Goal: Information Seeking & Learning: Understand process/instructions

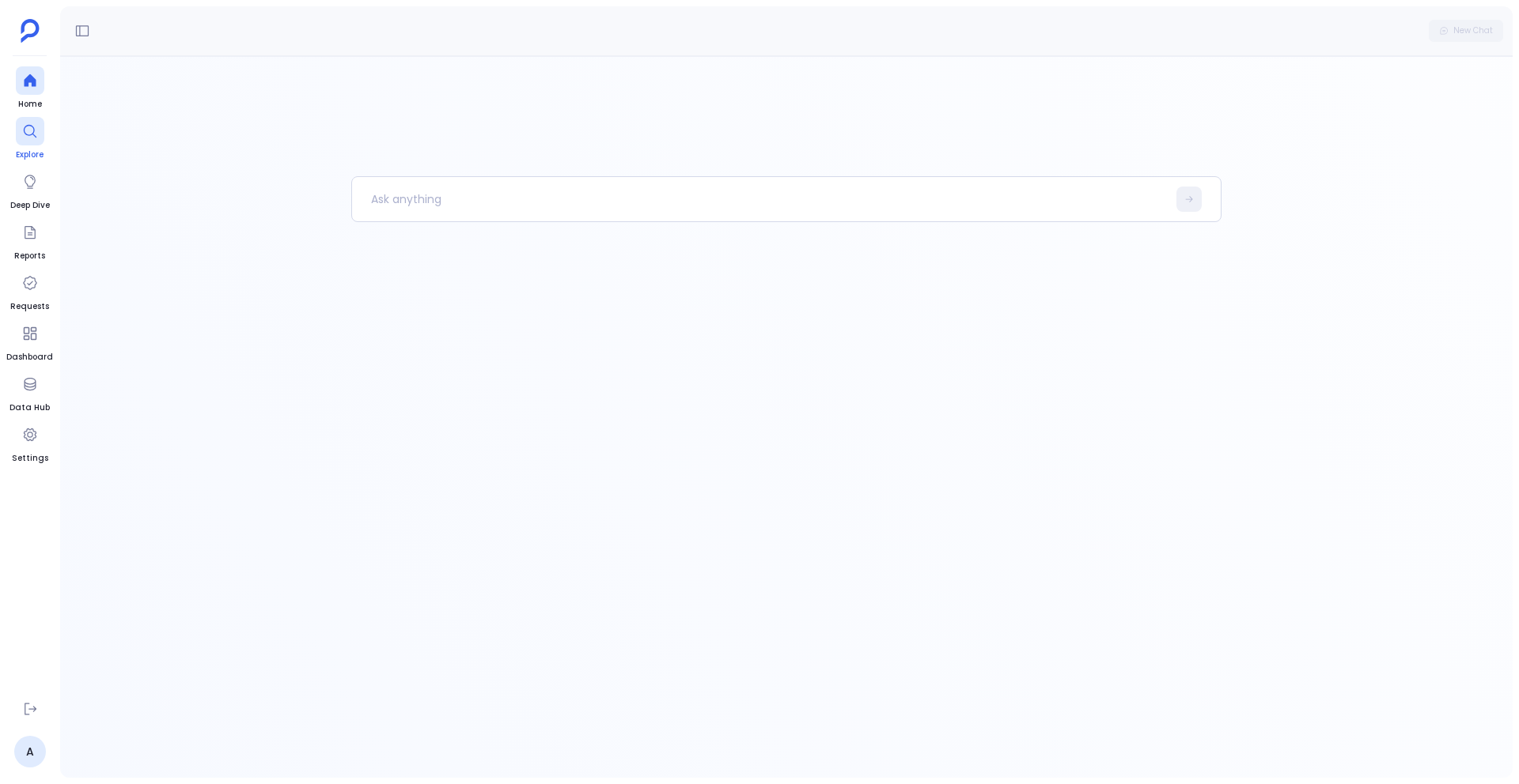
click at [36, 142] on div at bounding box center [30, 131] width 28 height 28
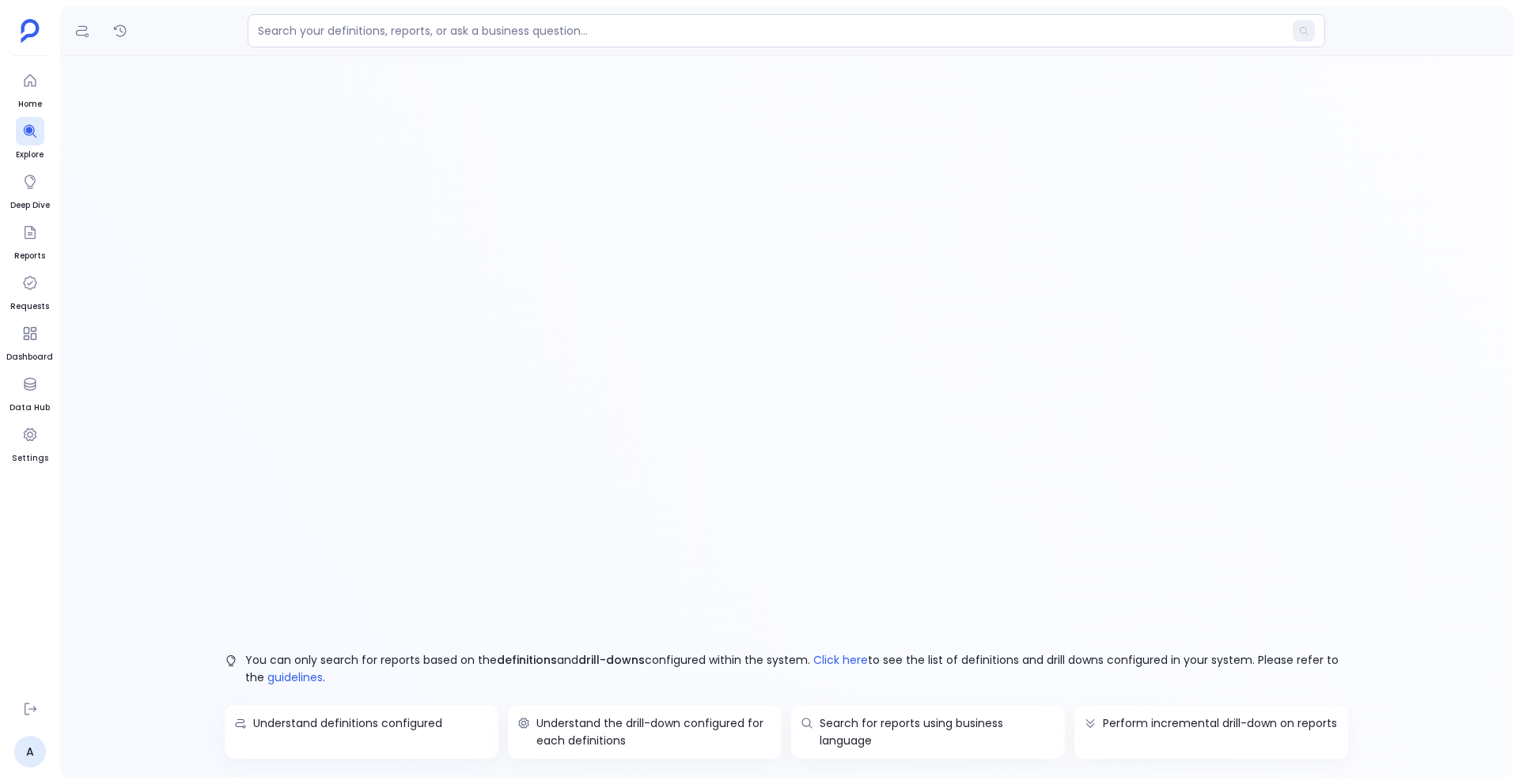
click at [61, 36] on div at bounding box center [786, 32] width 1453 height 50
click at [66, 42] on div at bounding box center [786, 32] width 1453 height 50
click at [87, 27] on icon "Definitions" at bounding box center [81, 31] width 16 height 16
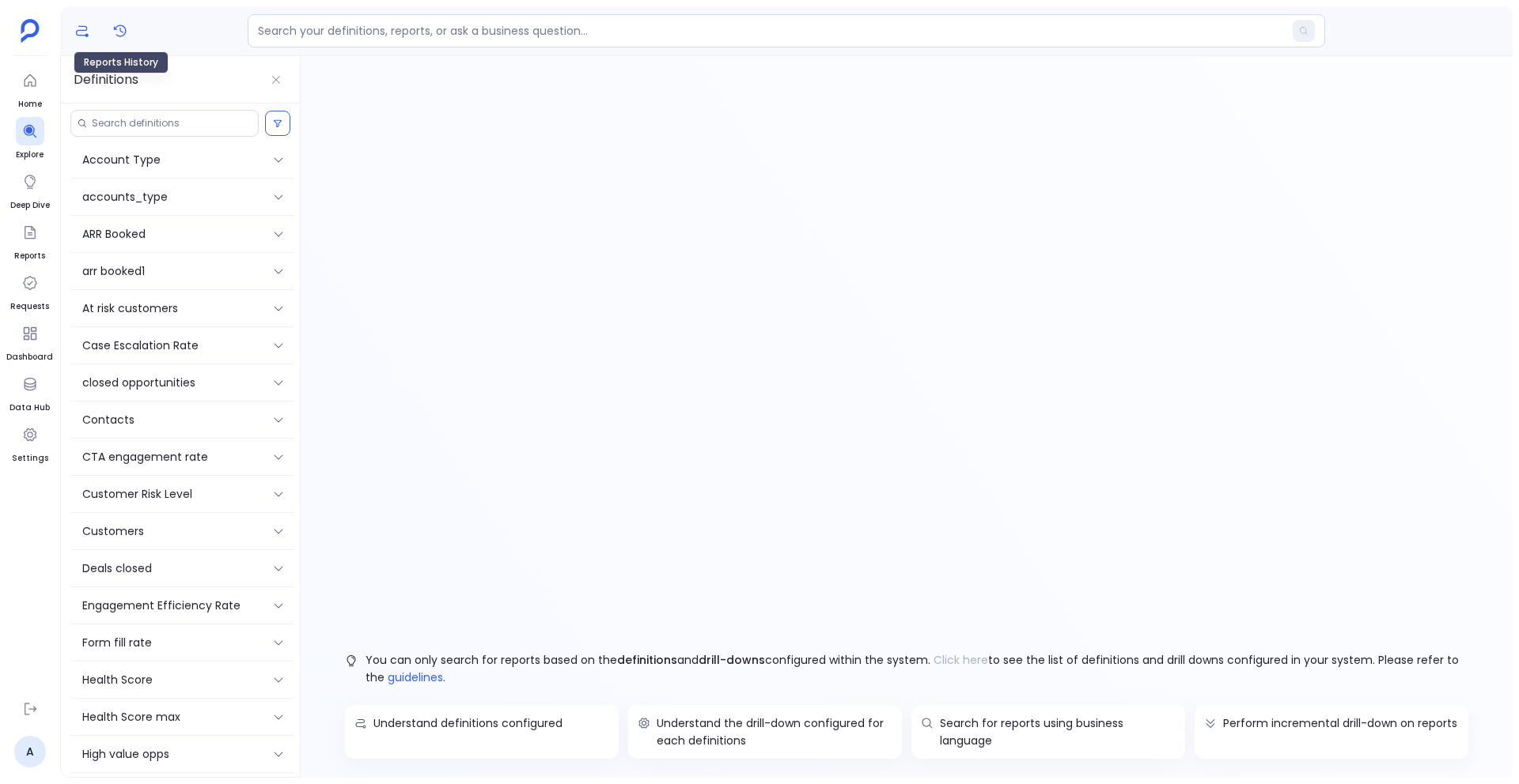
click at [130, 27] on button "Reports History" at bounding box center [120, 31] width 25 height 25
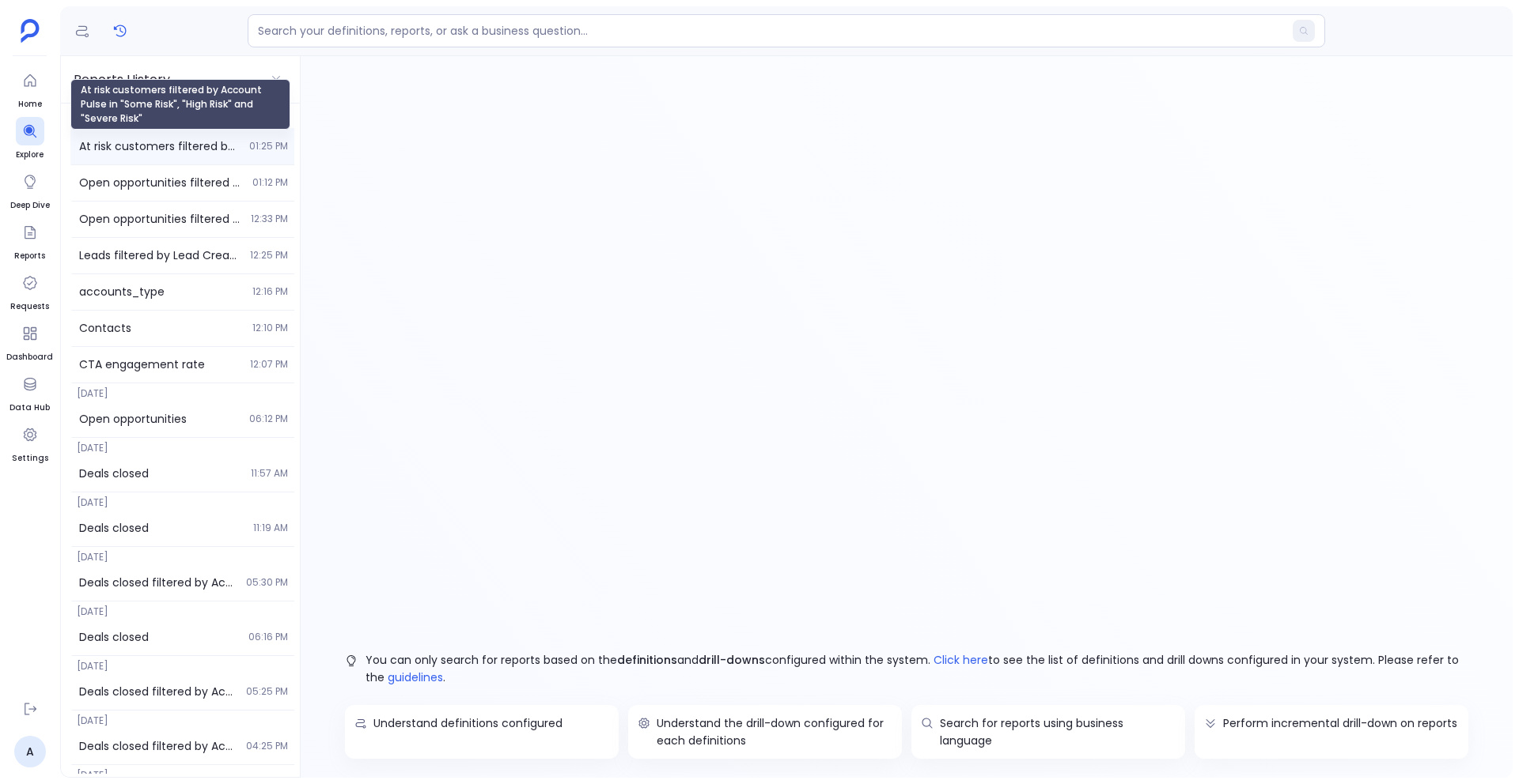
click at [132, 149] on p "At risk customers filtered by Account Pulse in "Some Risk", "High Risk" and "Se…" at bounding box center [159, 146] width 160 height 17
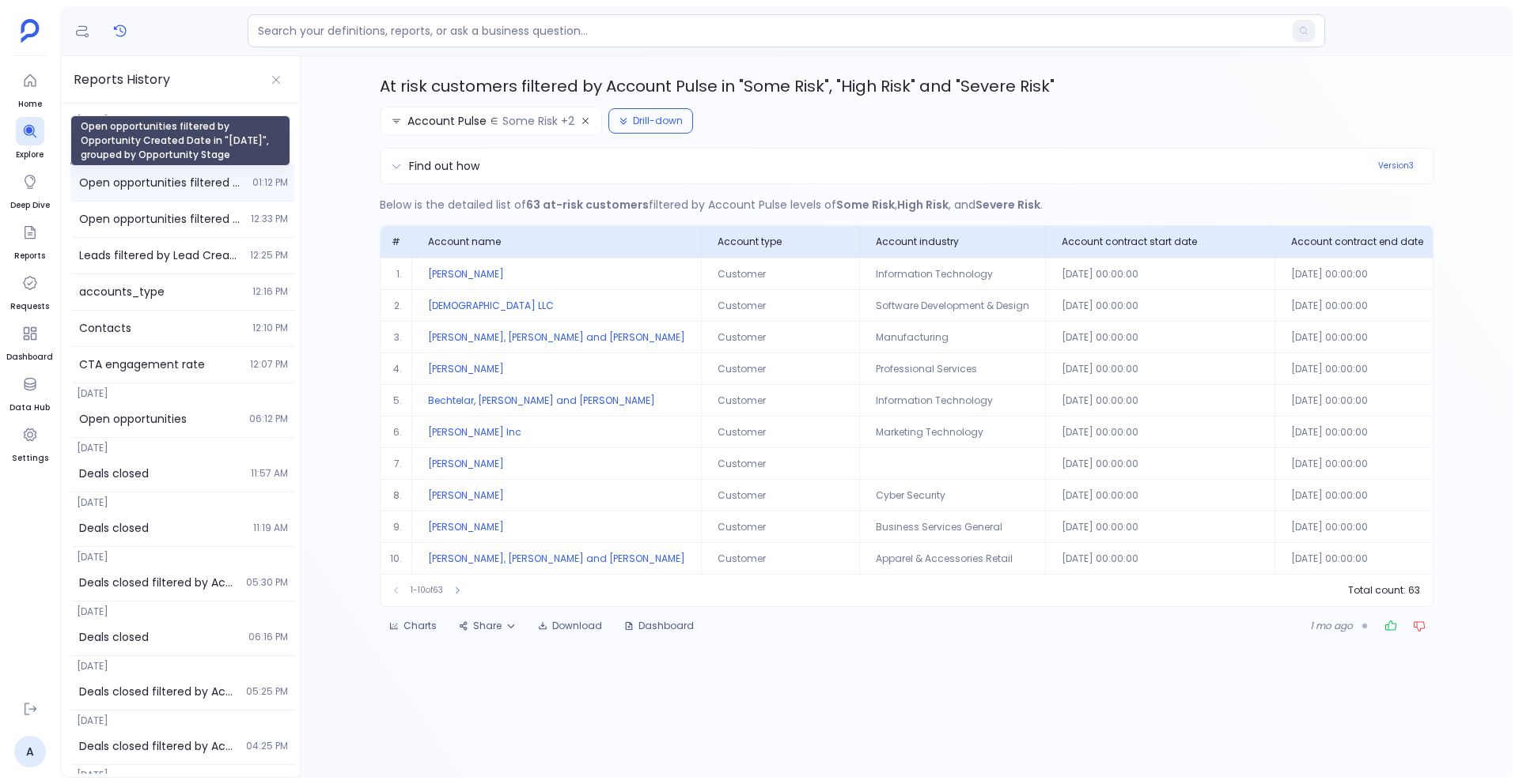
click at [186, 181] on p "Open opportunities filtered by Opportunity Created Date in "[DATE]", grouped by…" at bounding box center [160, 182] width 164 height 17
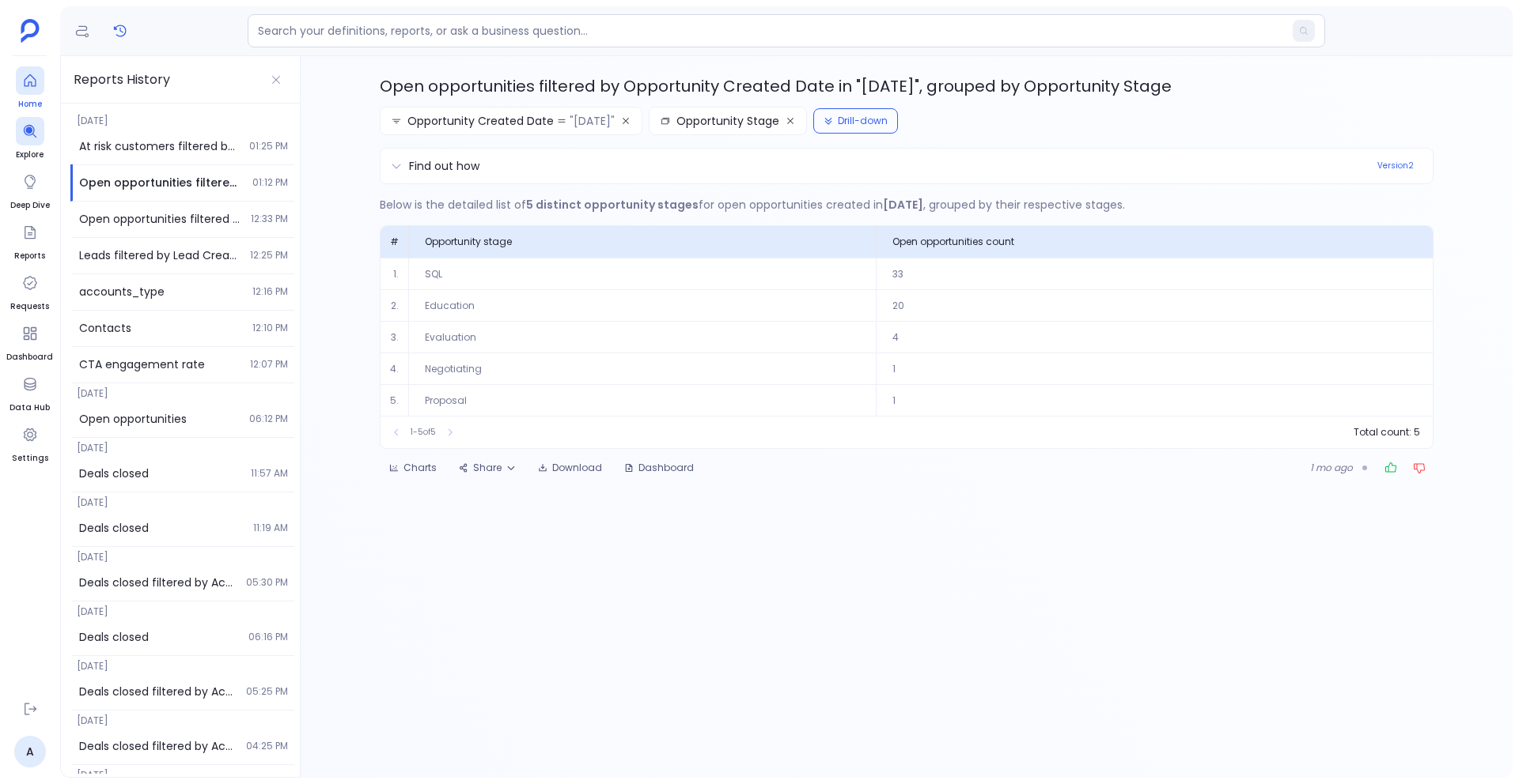
click at [36, 86] on icon at bounding box center [30, 81] width 16 height 16
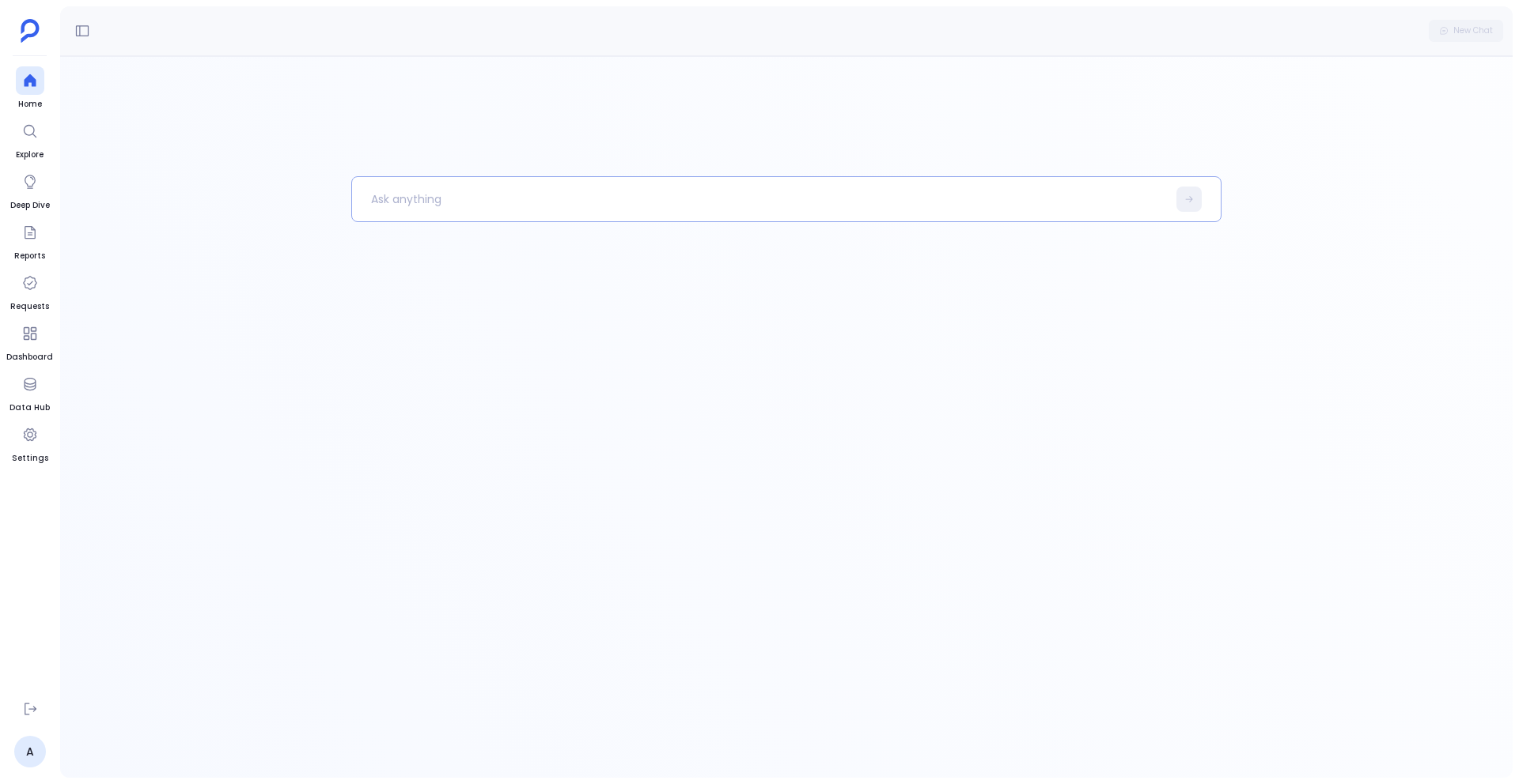
click at [368, 193] on p at bounding box center [760, 199] width 815 height 42
paste p
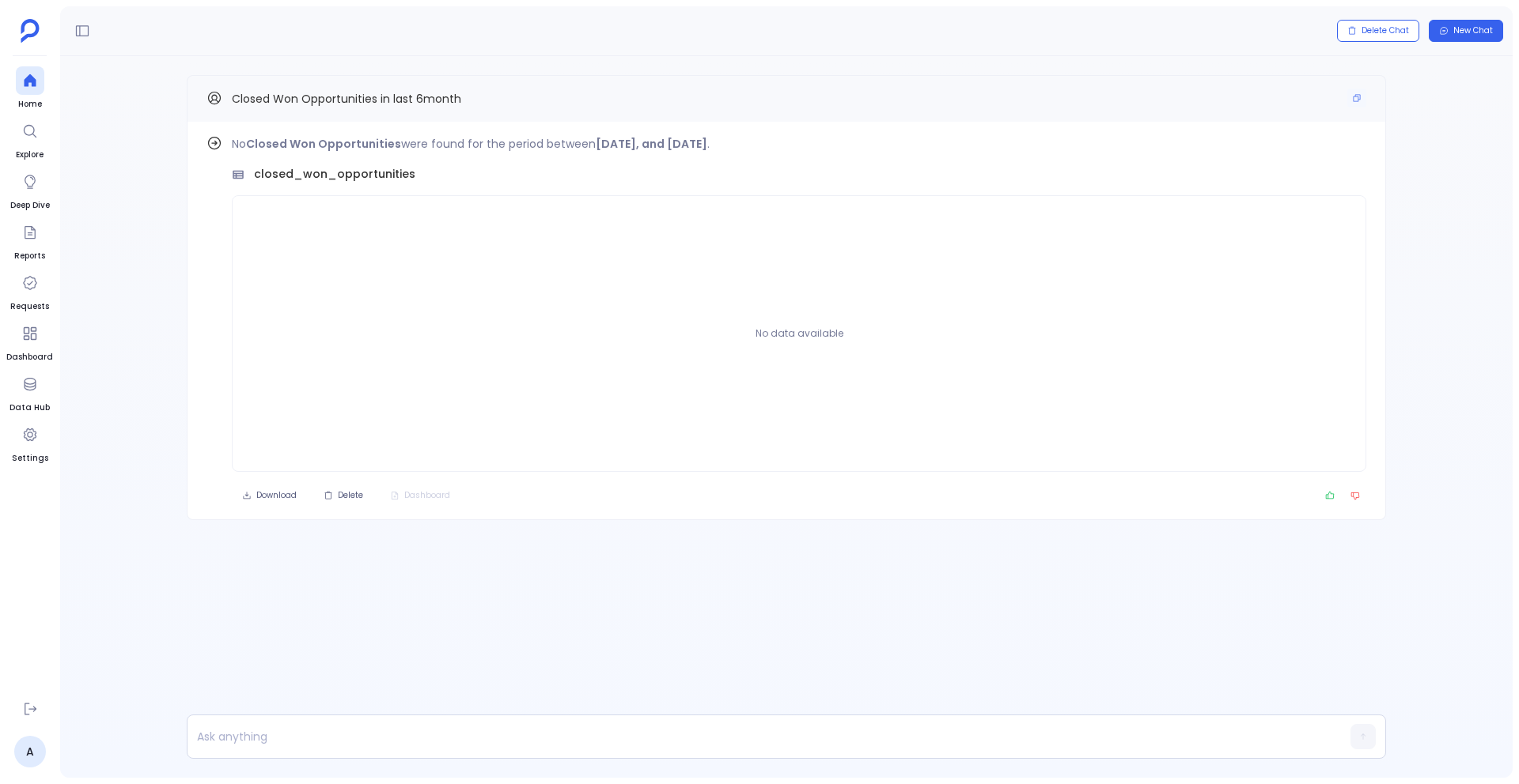
click at [435, 91] on span "Closed Won Opportunities in last 6month" at bounding box center [347, 98] width 229 height 16
click at [1358, 93] on icon "Copy" at bounding box center [1356, 97] width 9 height 9
click at [25, 84] on icon at bounding box center [30, 80] width 12 height 12
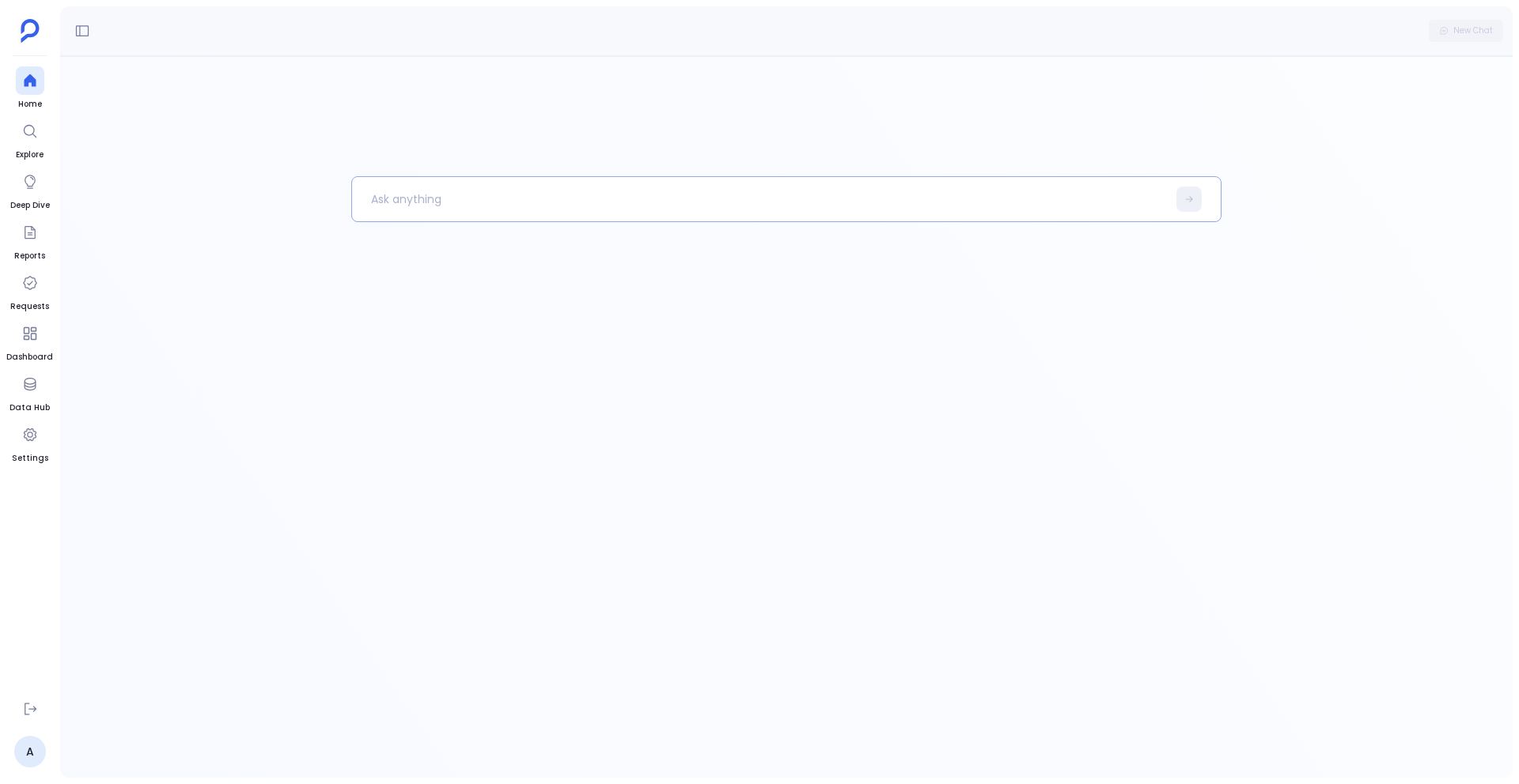
click at [598, 202] on p at bounding box center [760, 199] width 815 height 42
click at [622, 198] on p "Closed Won Opportunities in last 6month" at bounding box center [751, 199] width 799 height 42
click at [561, 203] on p "Closed Won Opportunities in last 6month" at bounding box center [751, 199] width 799 height 42
click at [632, 198] on p "Closed Won Opportunities in last 1 month" at bounding box center [751, 199] width 799 height 42
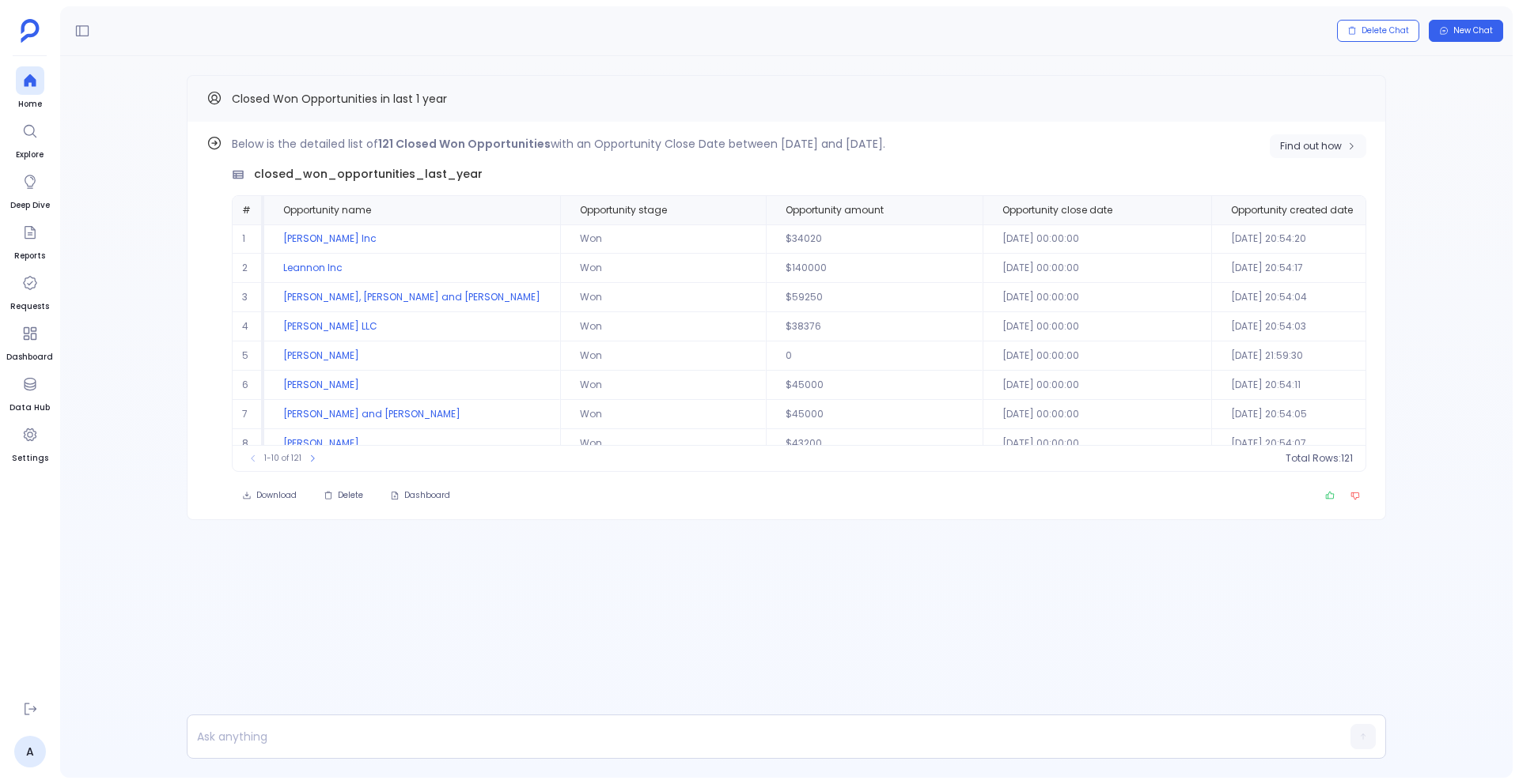
click at [1323, 143] on span "Find out how" at bounding box center [1310, 145] width 61 height 12
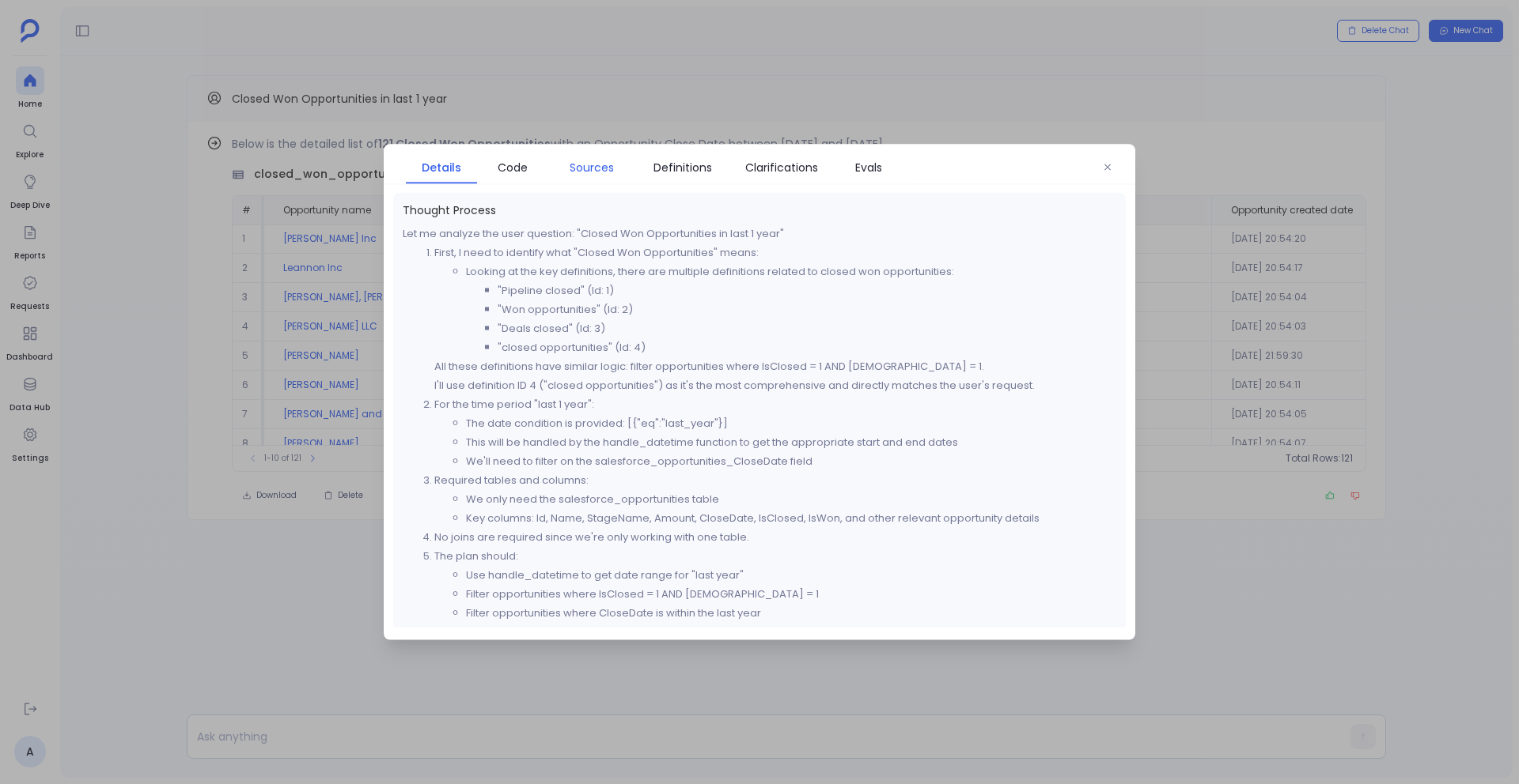
click at [609, 168] on span "Sources" at bounding box center [591, 167] width 44 height 17
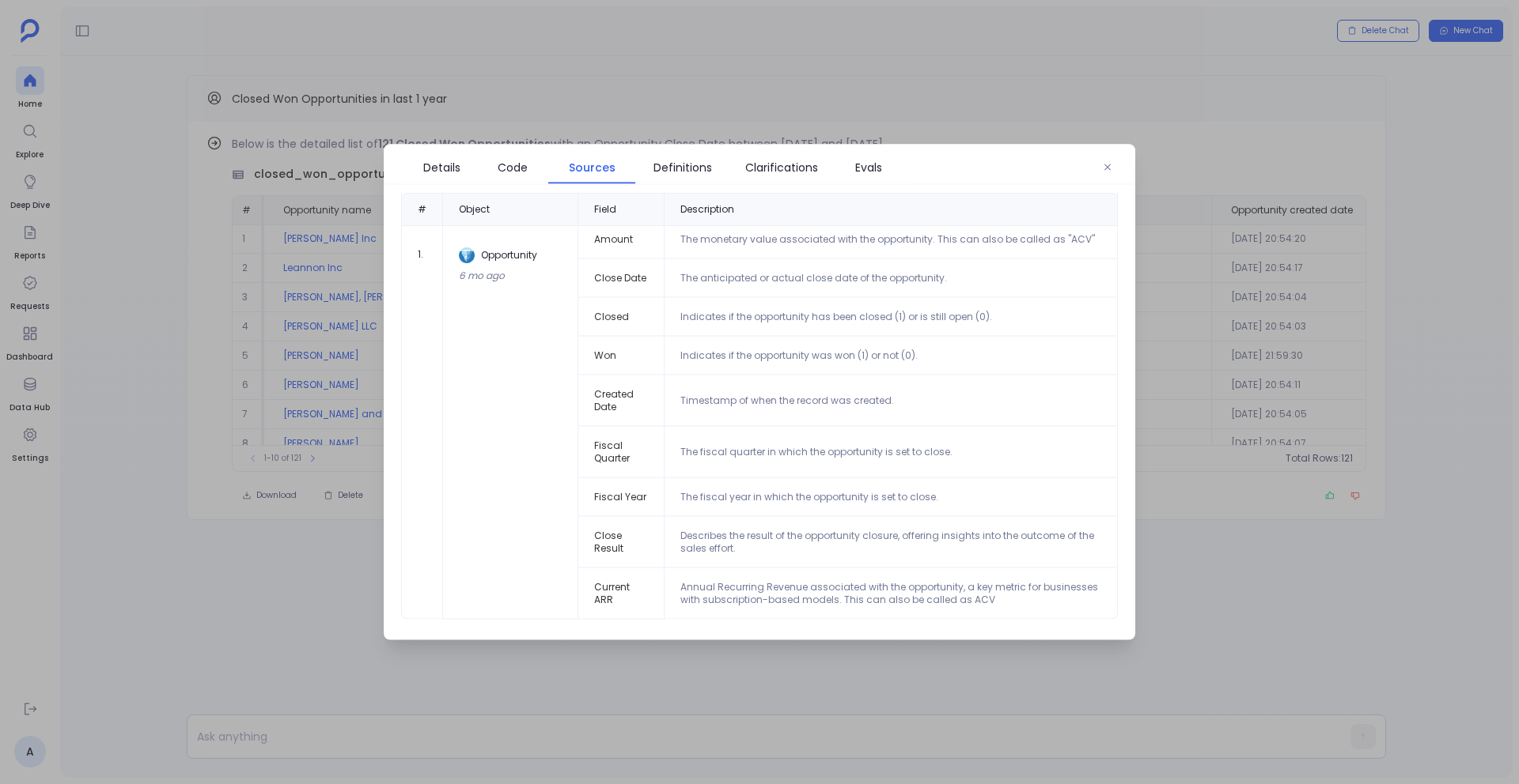
scroll to position [124, 0]
click at [698, 156] on link "Definitions" at bounding box center [682, 168] width 95 height 33
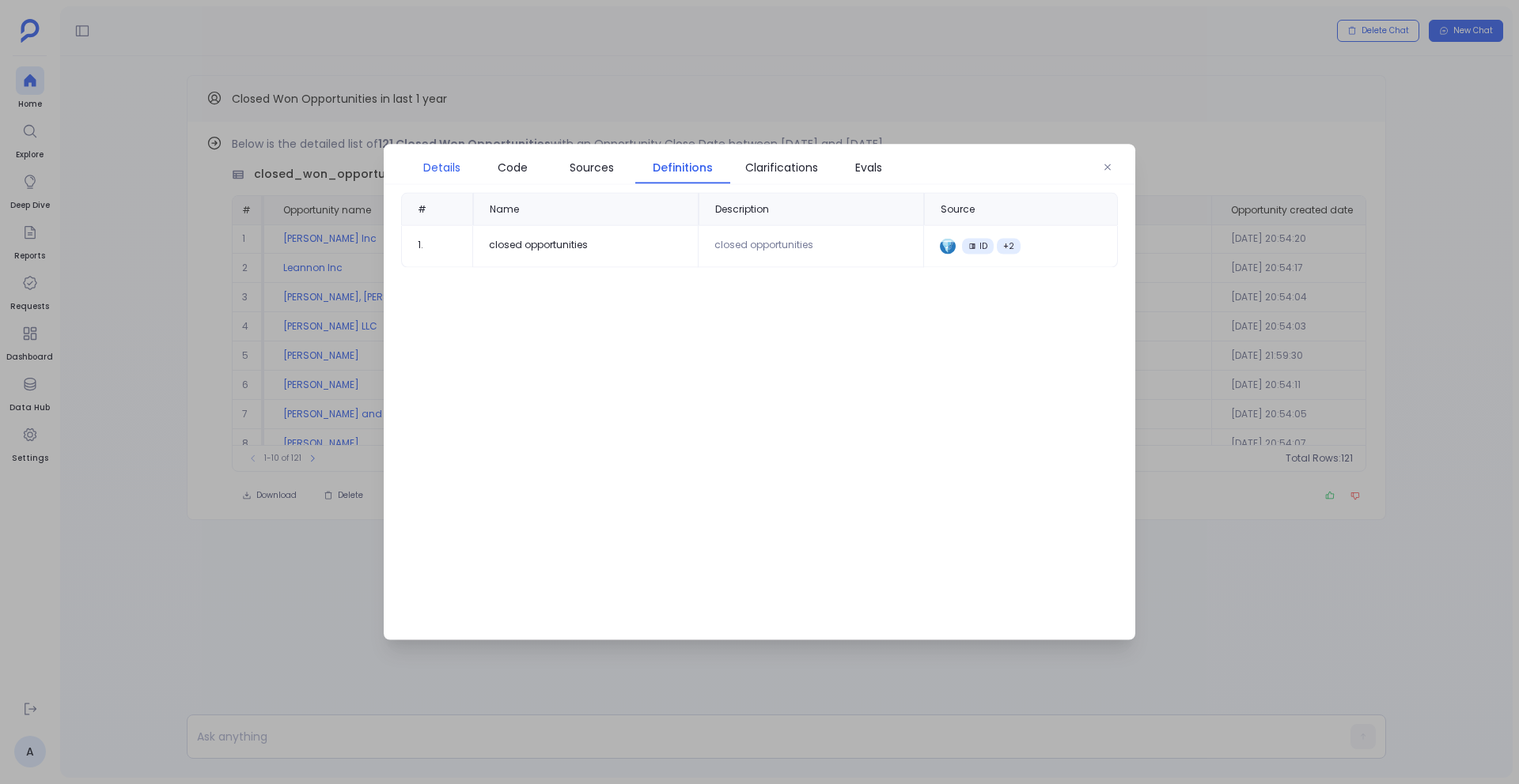
click at [439, 164] on span "Details" at bounding box center [441, 167] width 37 height 17
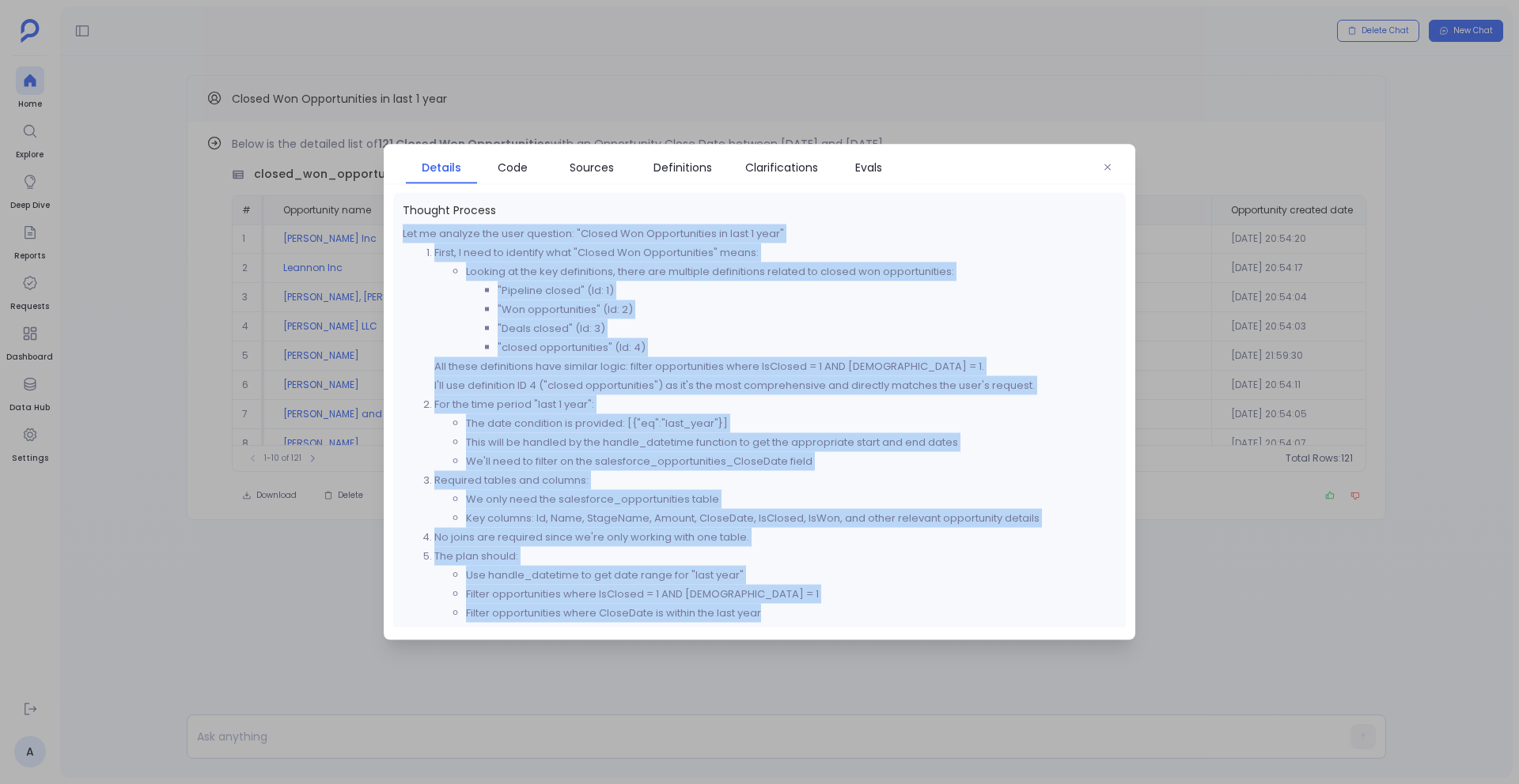
drag, startPoint x: 403, startPoint y: 229, endPoint x: 772, endPoint y: 610, distance: 530.4
click at [772, 610] on div "Let me analyze the user question: "Closed Won Opportunities in last 1 year" Fir…" at bounding box center [760, 452] width 714 height 455
copy div "Let me analyze the user question: "Closed Won Opportunities in last 1 year" Fir…"
click at [420, 222] on div "Thought Process Let me analyze the user question: "Closed Won Opportunities in …" at bounding box center [760, 441] width 733 height 497
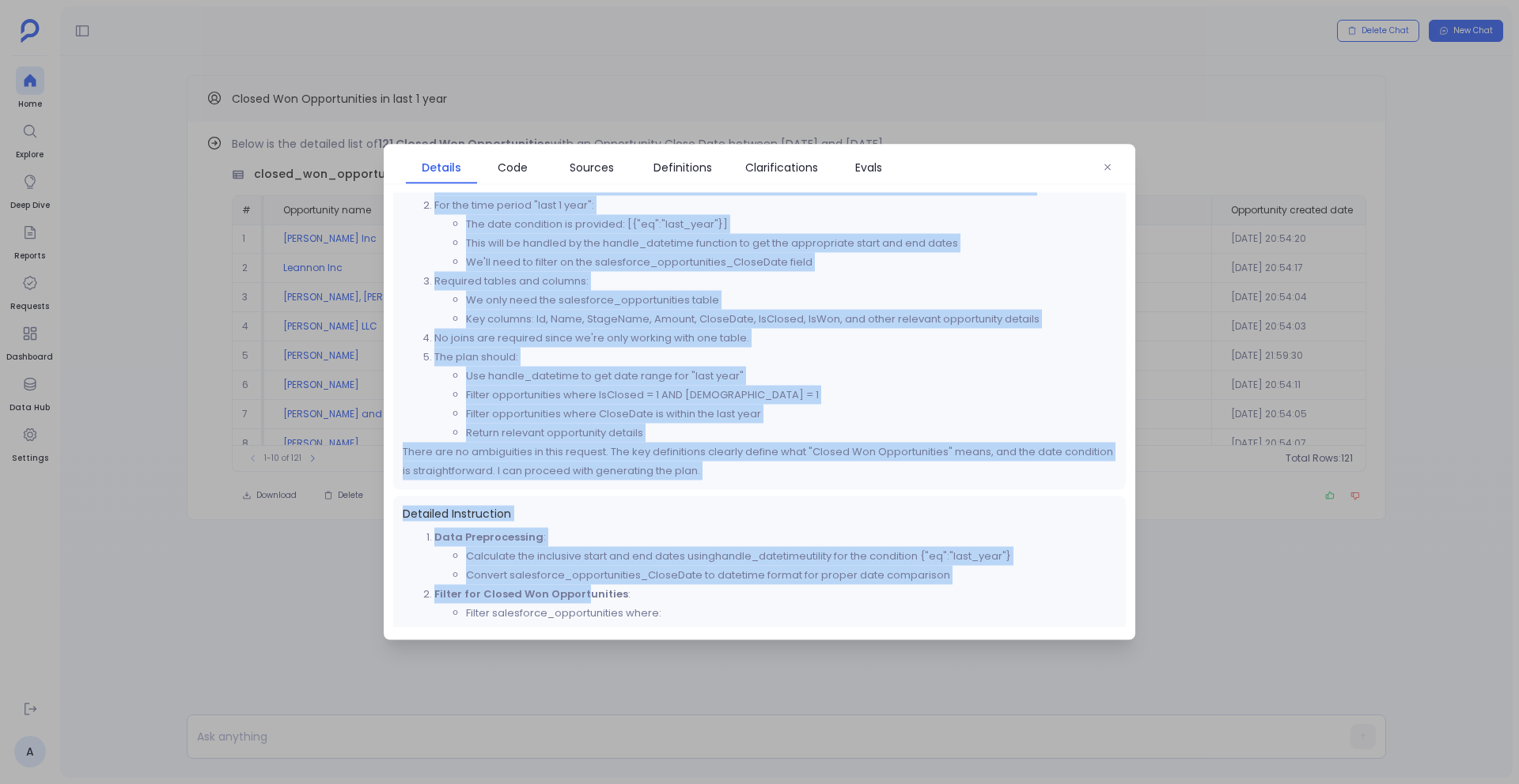
scroll to position [253, 0]
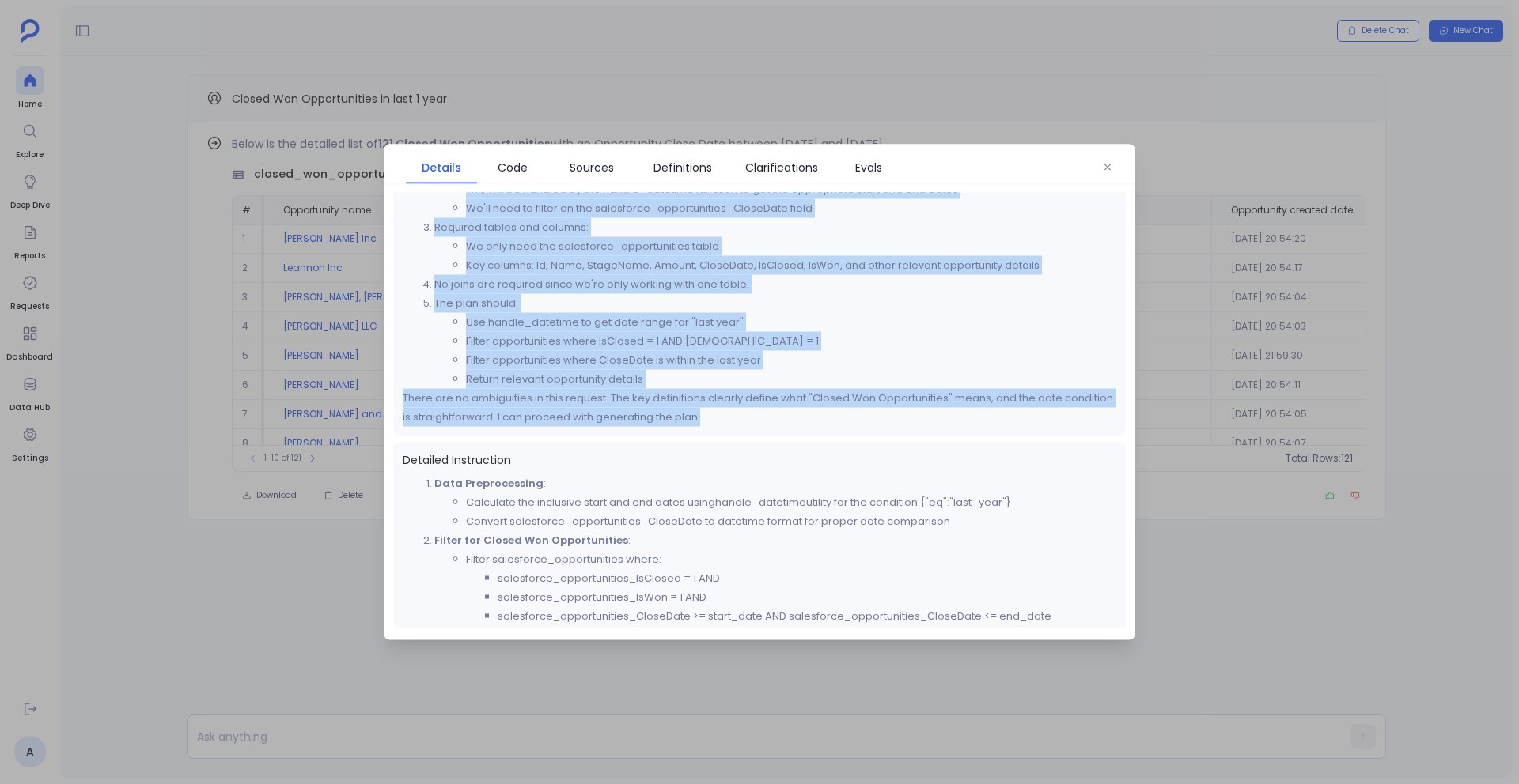
drag, startPoint x: 403, startPoint y: 230, endPoint x: 715, endPoint y: 412, distance: 361.2
click at [715, 412] on div "Let me analyze the user question: "Closed Won Opportunities in last 1 year" Fir…" at bounding box center [760, 199] width 714 height 455
copy div "Let me analyze the user question: "Closed Won Opportunities in last 1 year" Fir…"
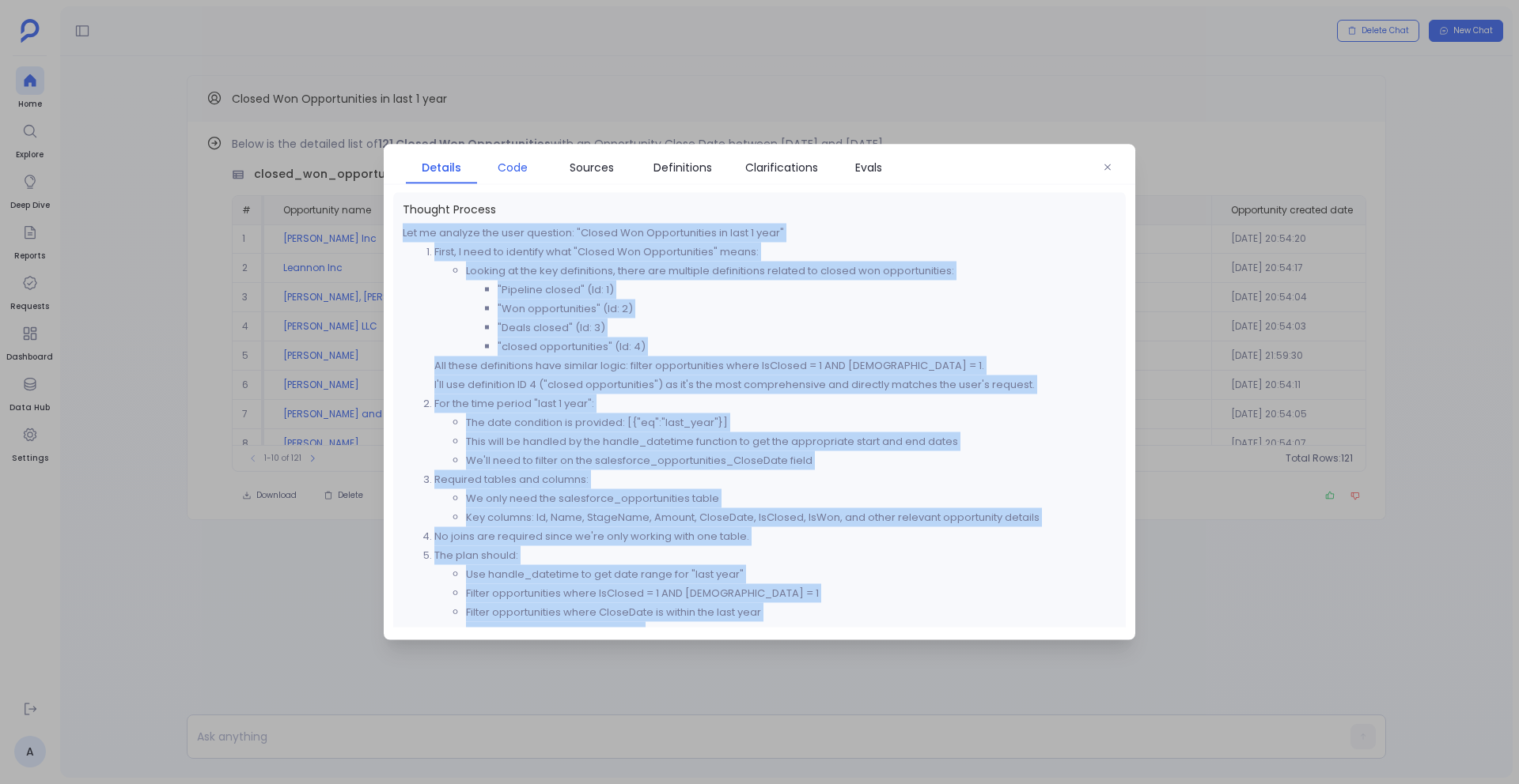
scroll to position [0, 0]
click at [519, 160] on span "Code" at bounding box center [513, 167] width 30 height 17
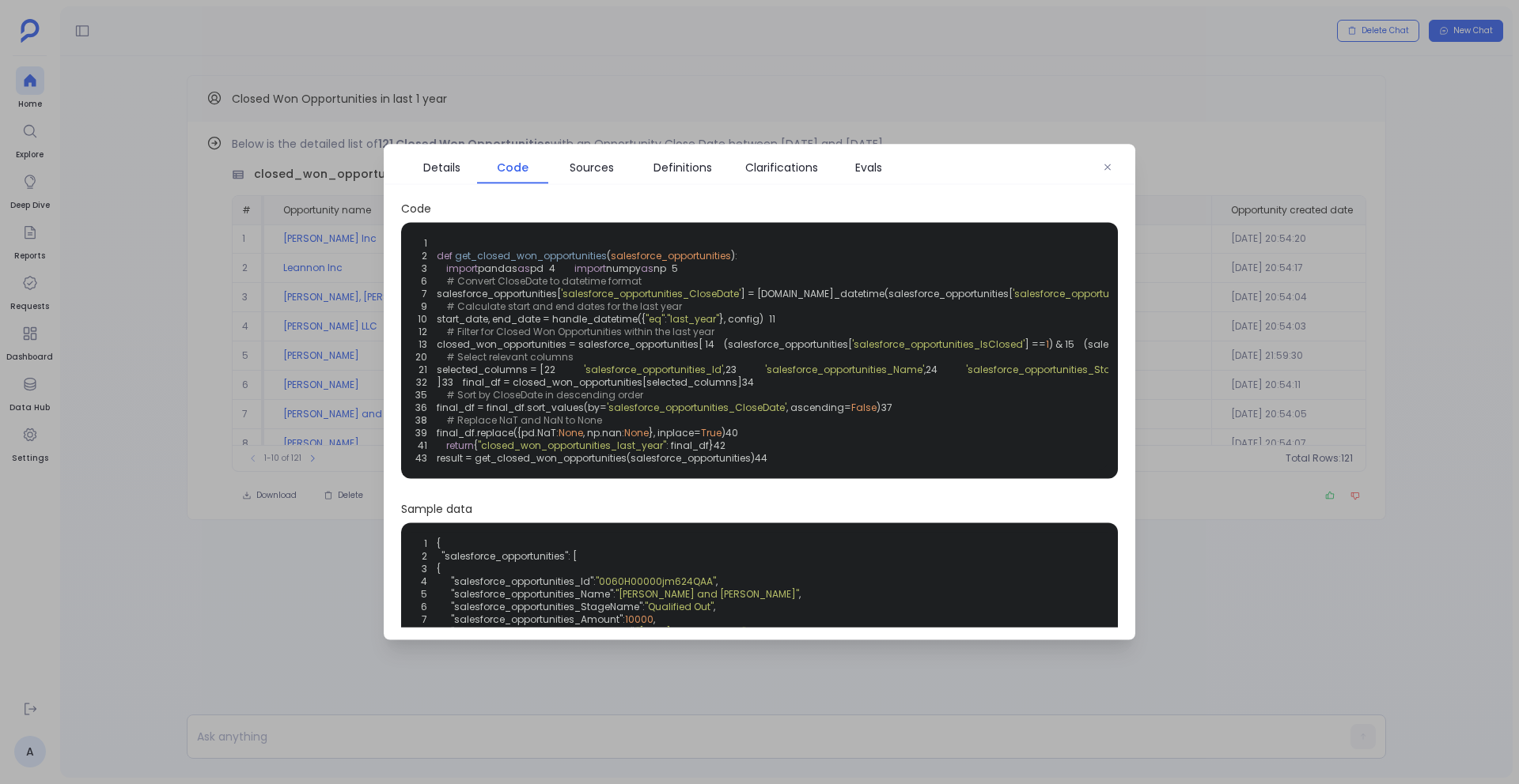
click at [460, 252] on span "get_closed_won_opportunities" at bounding box center [530, 256] width 152 height 13
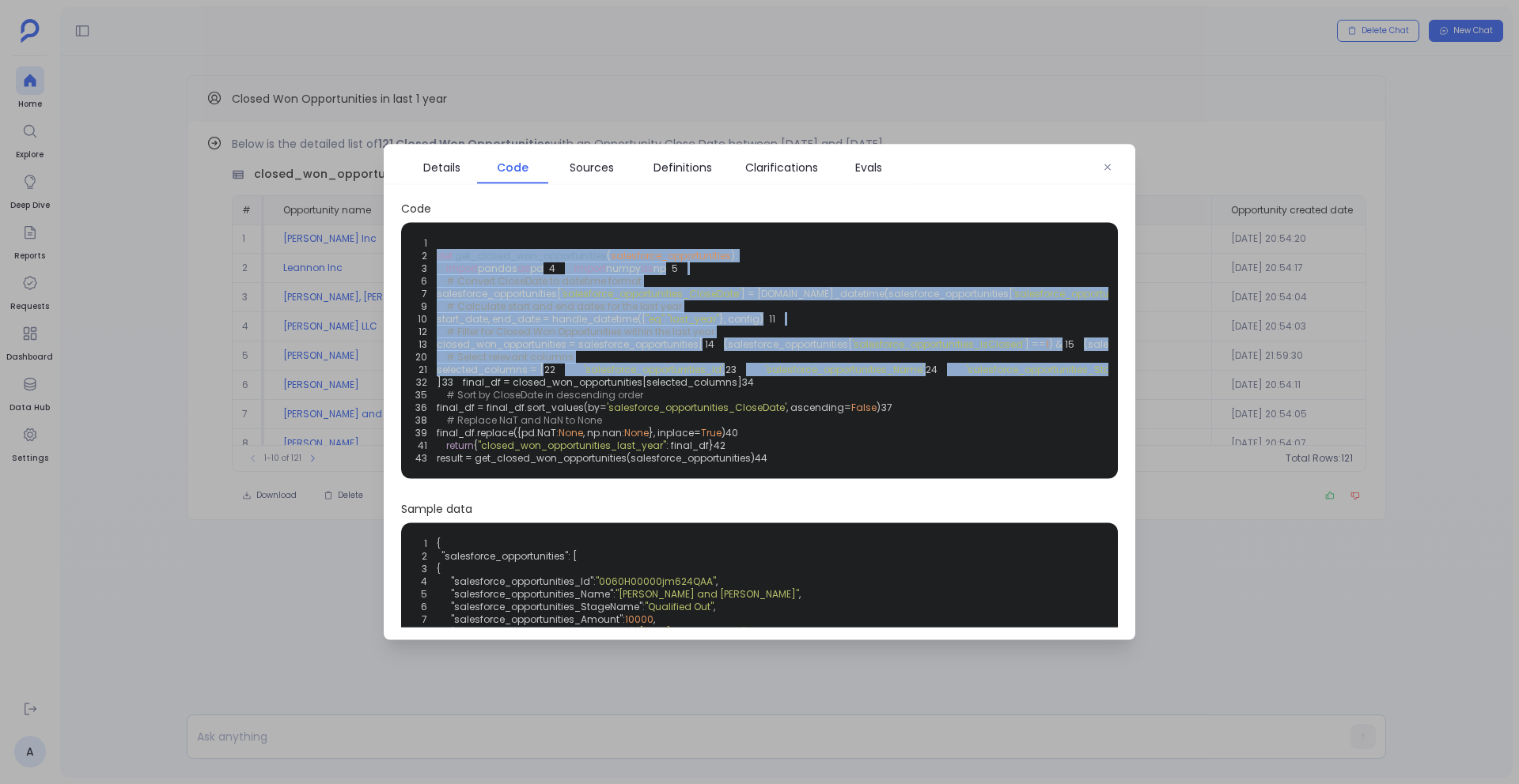
drag, startPoint x: 438, startPoint y: 253, endPoint x: 690, endPoint y: 621, distance: 446.0
click at [690, 469] on div "1 2 def get_closed_won_opportunities ( salesforce_opportunities ): 3 import pan…" at bounding box center [760, 351] width 698 height 238
copy code "def get_closed_won_opportunities ( salesforce_opportunities ): 3 import pandas …"
click at [445, 166] on span "Details" at bounding box center [441, 167] width 37 height 17
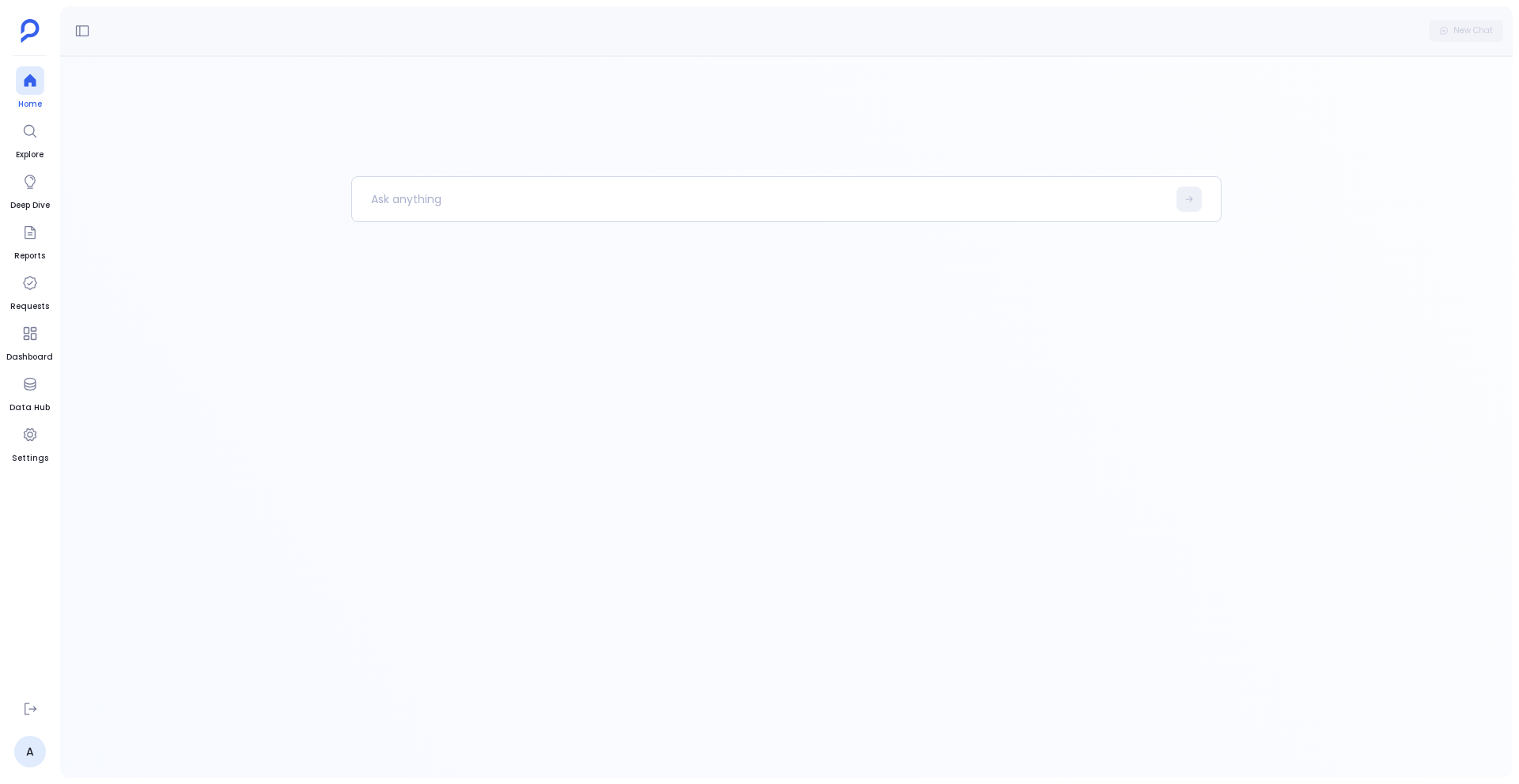
click at [29, 96] on link "Home" at bounding box center [30, 88] width 28 height 44
click at [82, 25] on icon at bounding box center [81, 31] width 16 height 16
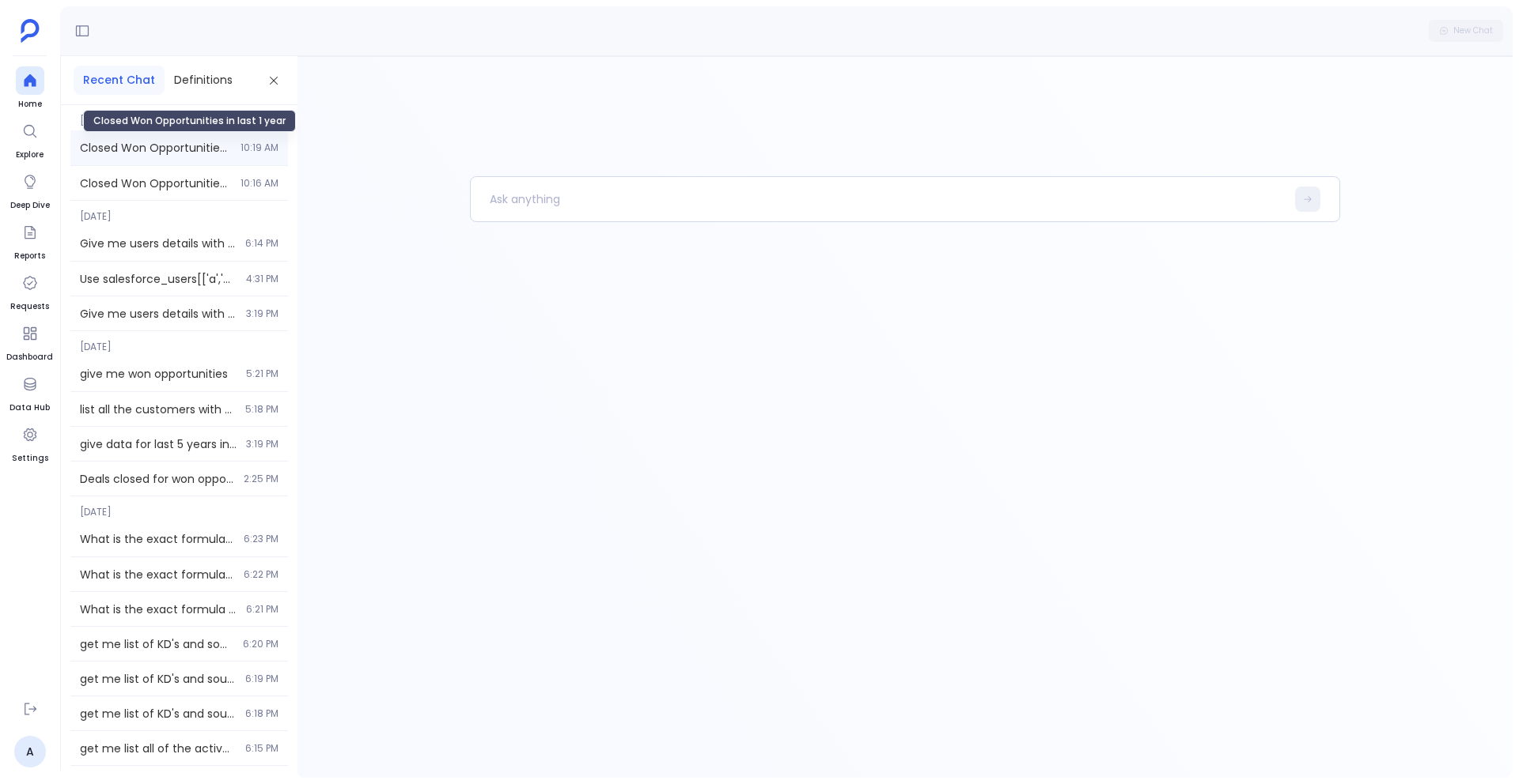
click at [158, 140] on span "Closed Won Opportunities in last 1 year" at bounding box center [155, 147] width 151 height 16
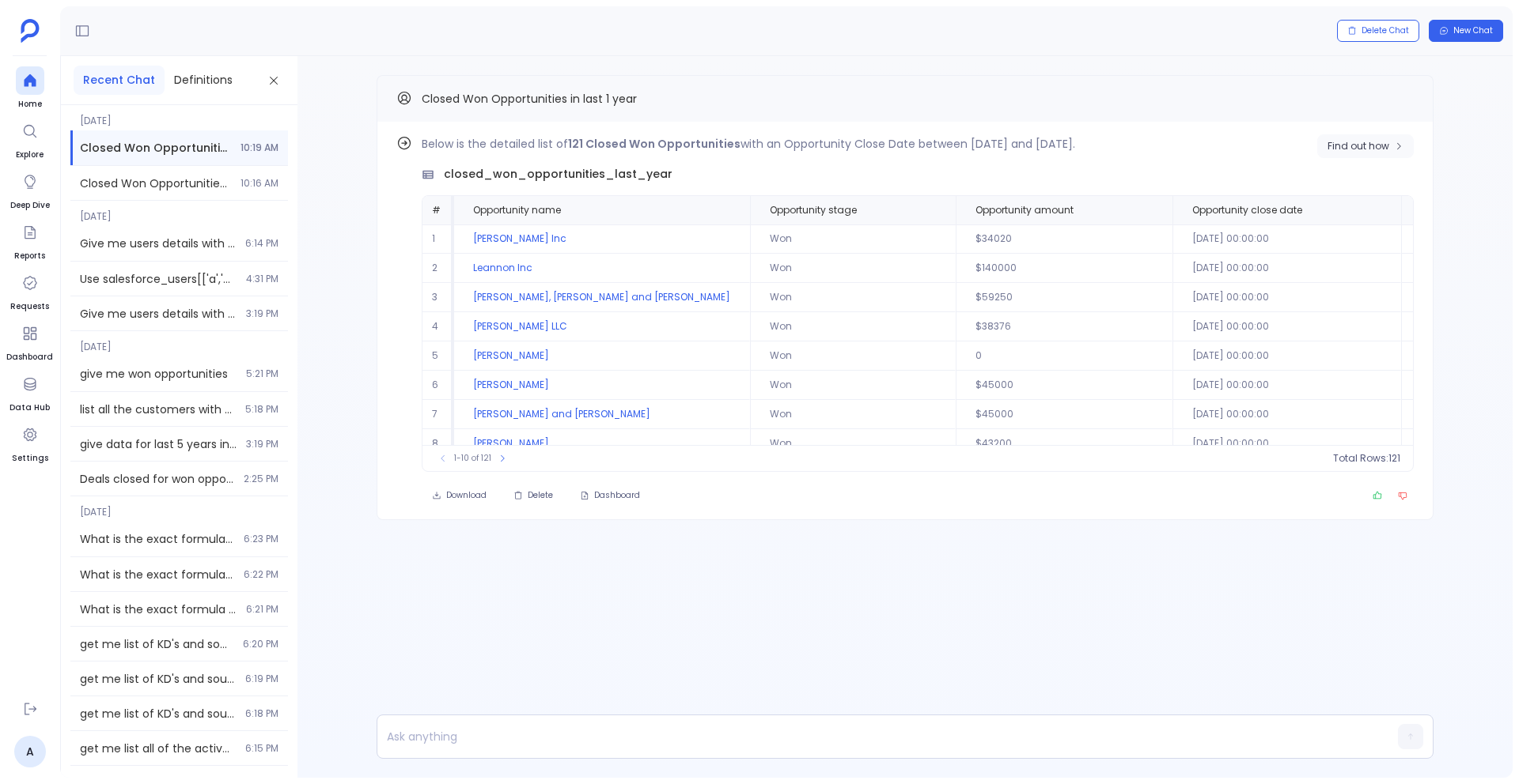
click at [1360, 142] on span "Find out how" at bounding box center [1358, 145] width 61 height 12
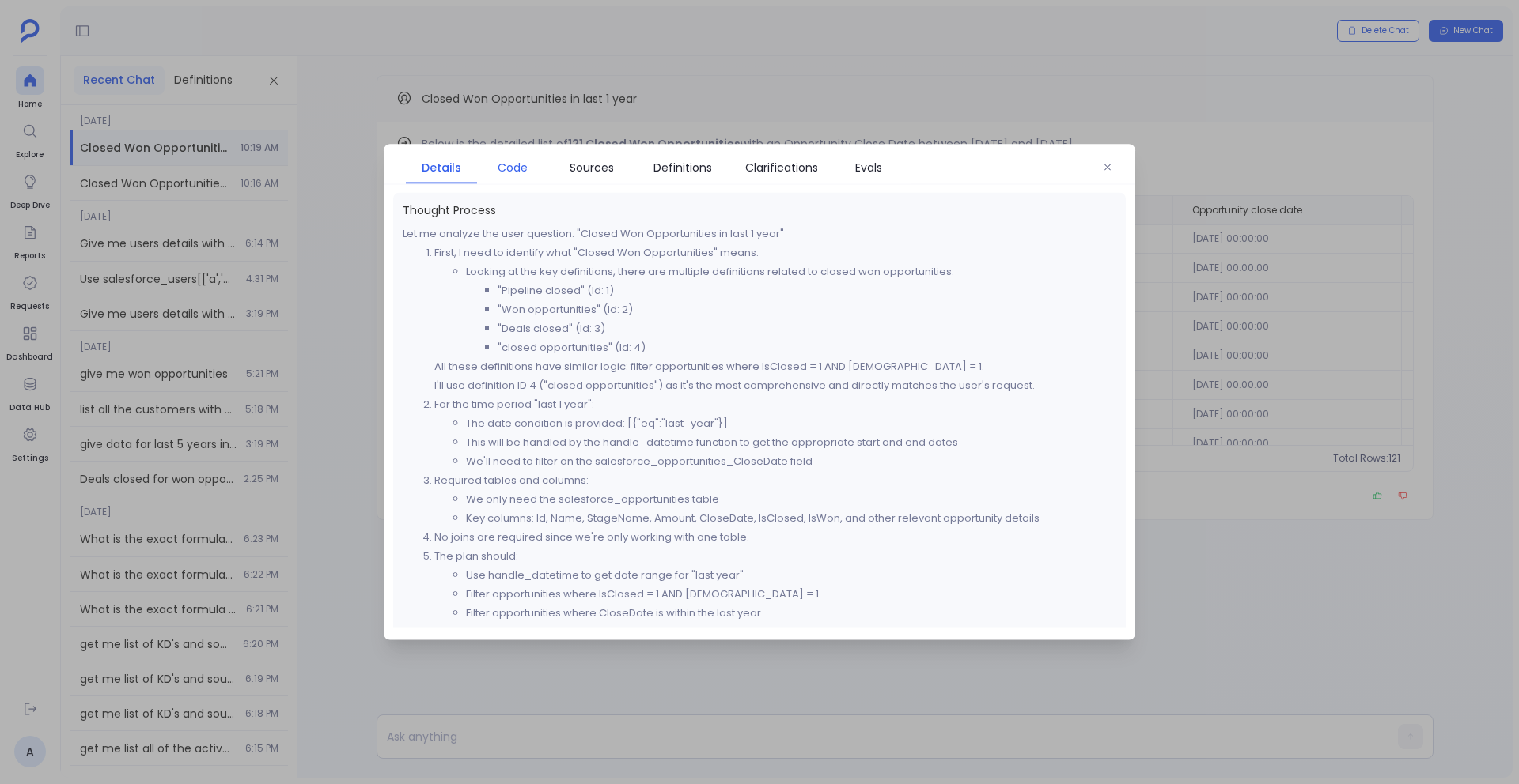
click at [514, 166] on span "Code" at bounding box center [513, 167] width 30 height 17
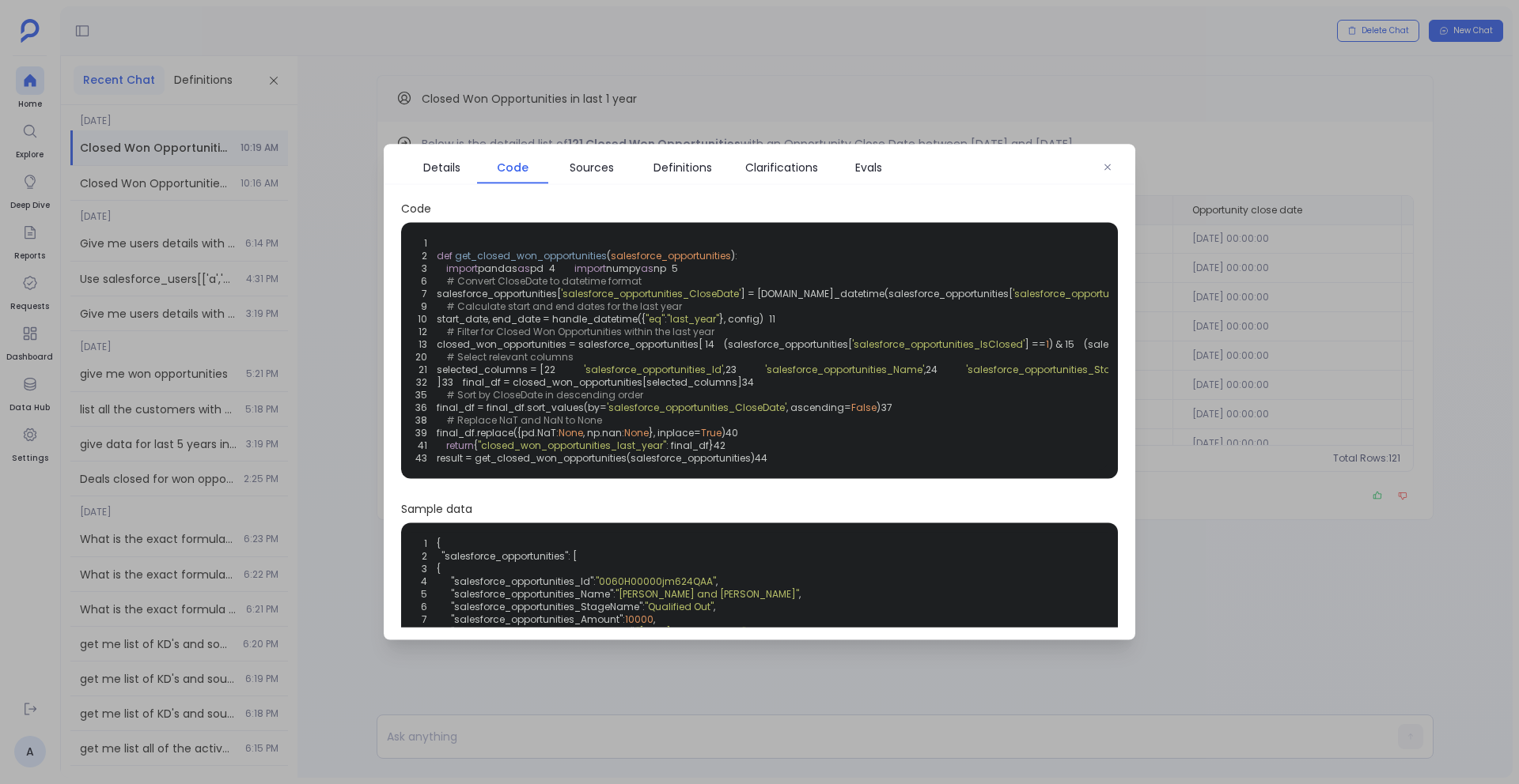
click at [481, 267] on span "pandas" at bounding box center [498, 268] width 40 height 13
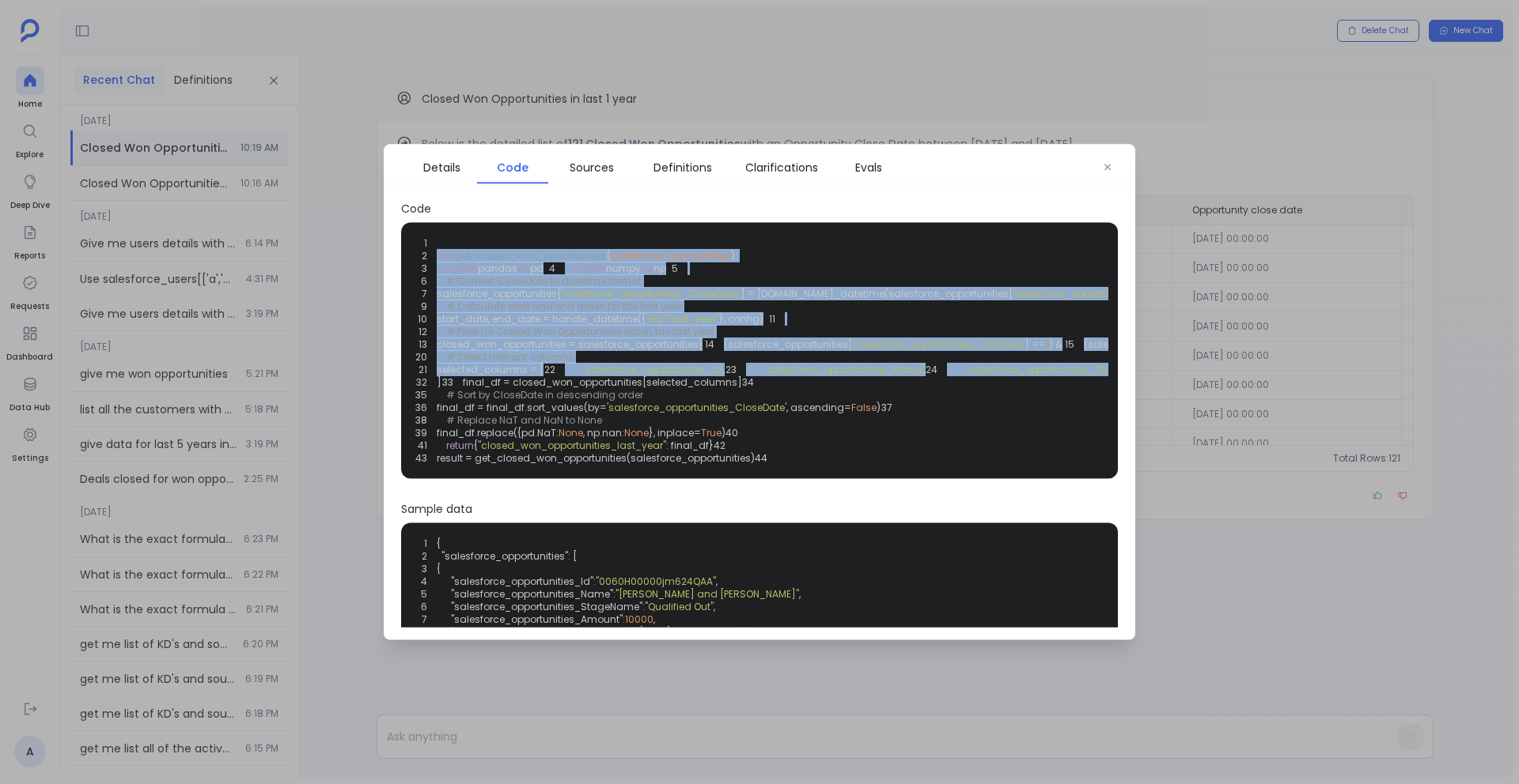
drag, startPoint x: 437, startPoint y: 255, endPoint x: 666, endPoint y: 617, distance: 428.4
copy code "def get_closed_won_opportunities ( salesforce_opportunities ): 3 import pandas …"
click at [518, 265] on span "pandas" at bounding box center [498, 268] width 40 height 13
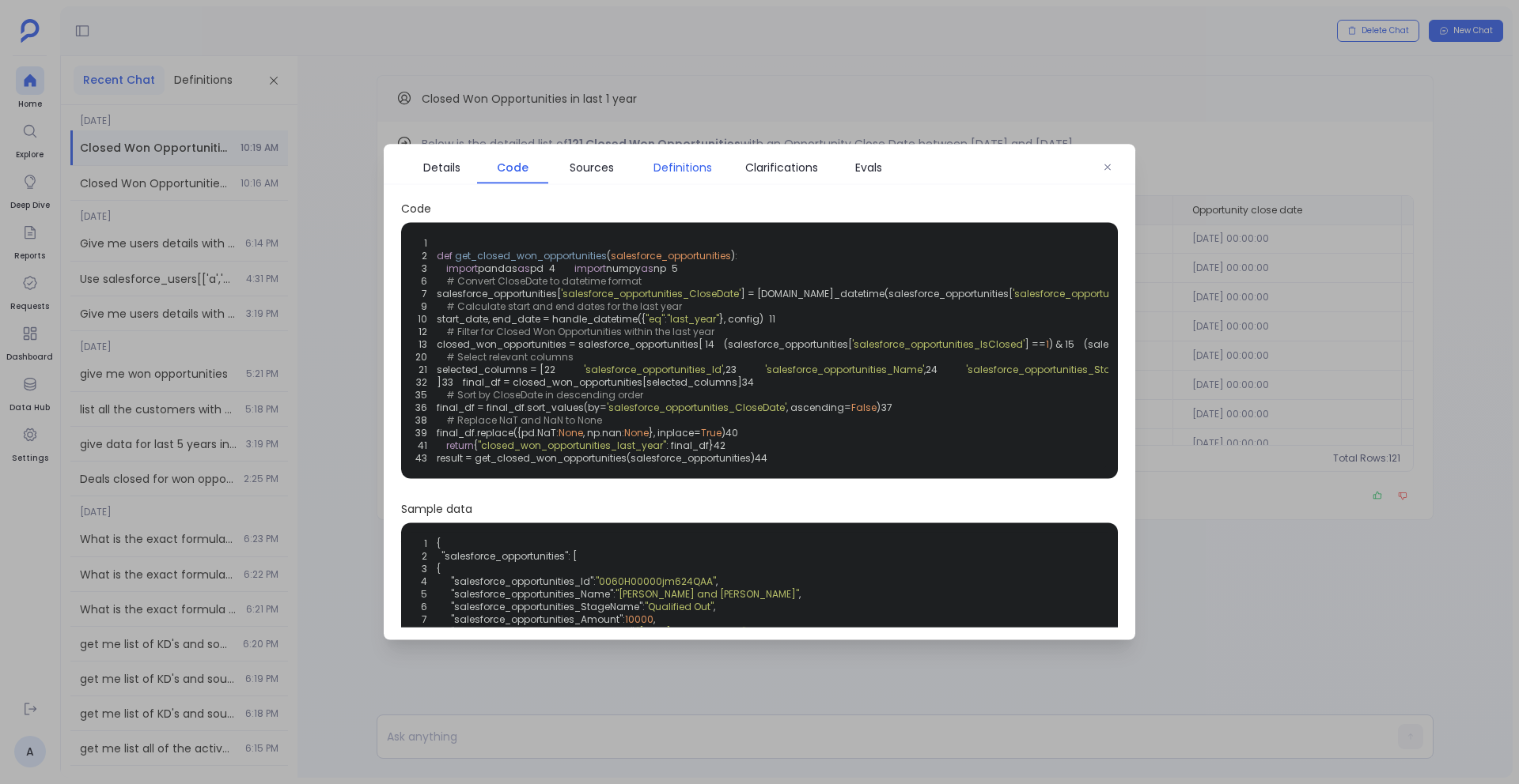
click at [683, 167] on span "Definitions" at bounding box center [682, 167] width 58 height 17
